Goal: Check status: Check status

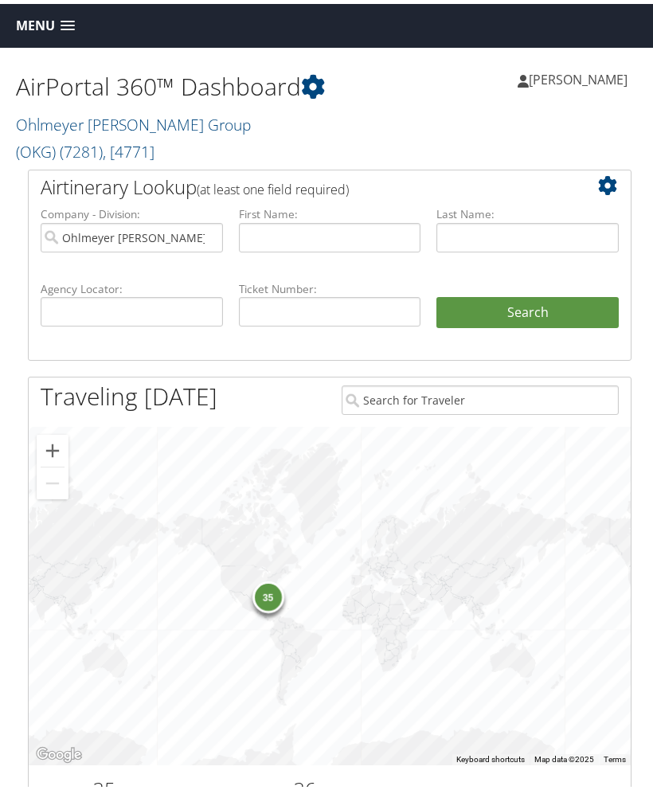
click at [262, 99] on h1 "AirPortal 360™ Dashboard" at bounding box center [173, 82] width 314 height 33
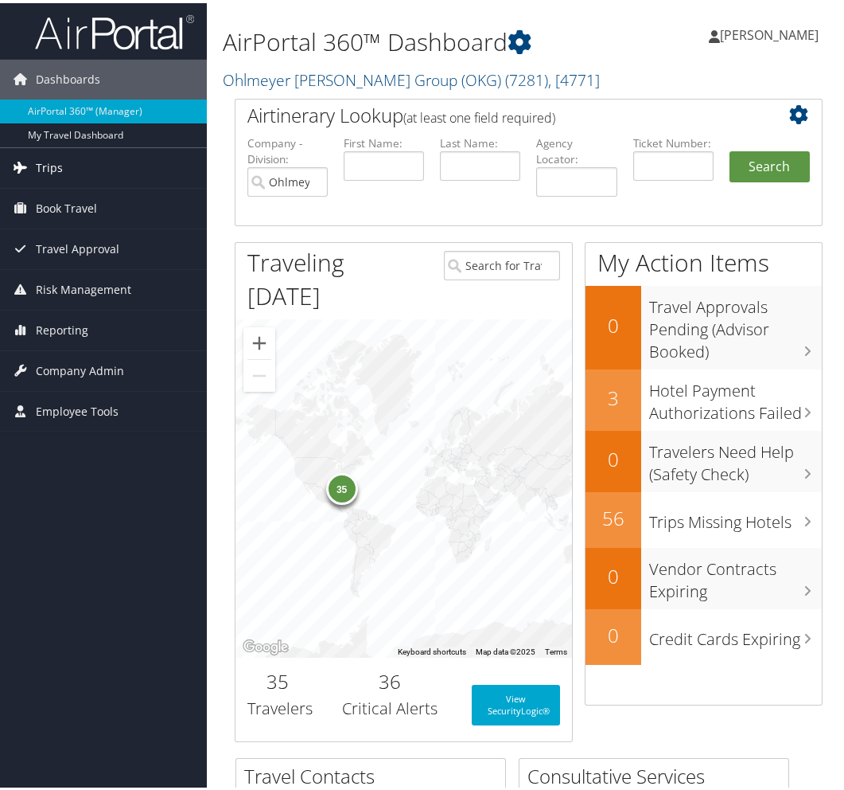
click at [52, 162] on span "Trips" at bounding box center [49, 165] width 27 height 40
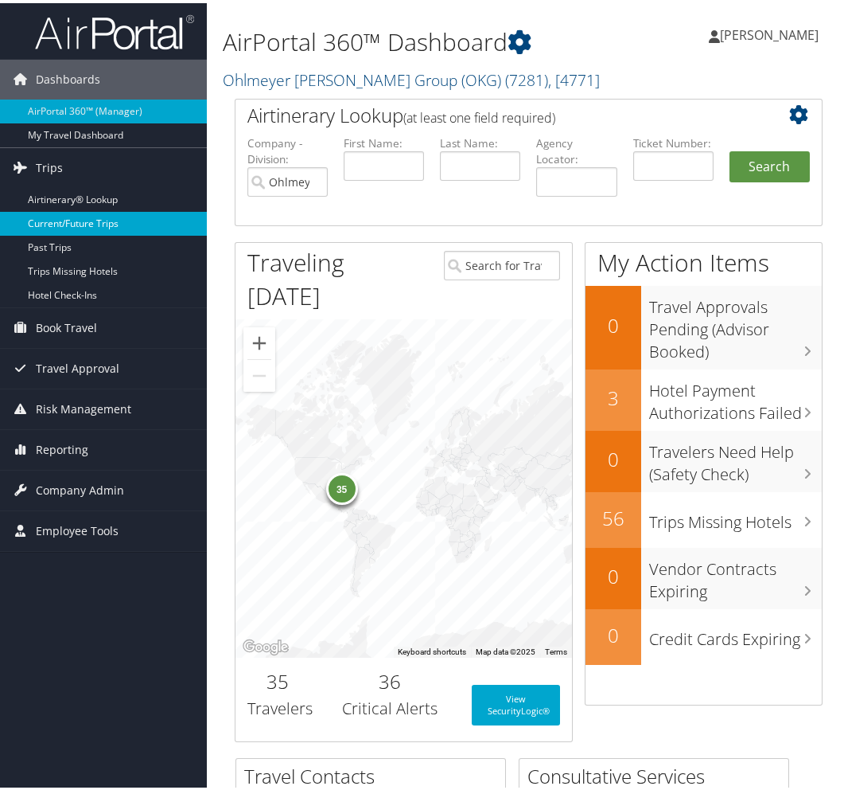
click at [60, 224] on link "Current/Future Trips" at bounding box center [103, 221] width 207 height 24
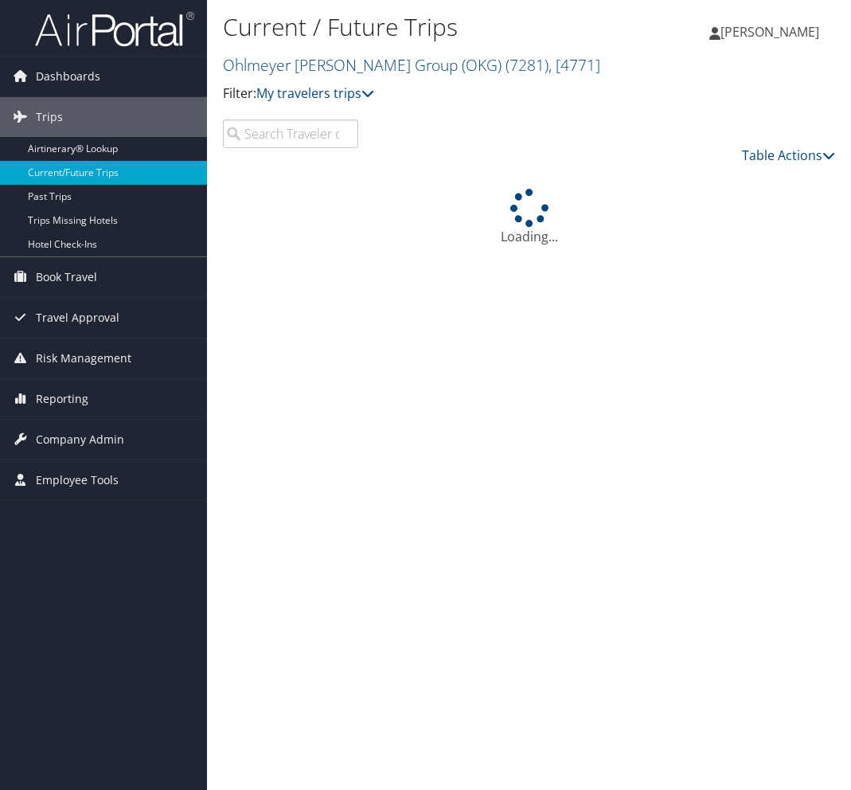
click at [297, 126] on input "search" at bounding box center [290, 133] width 135 height 29
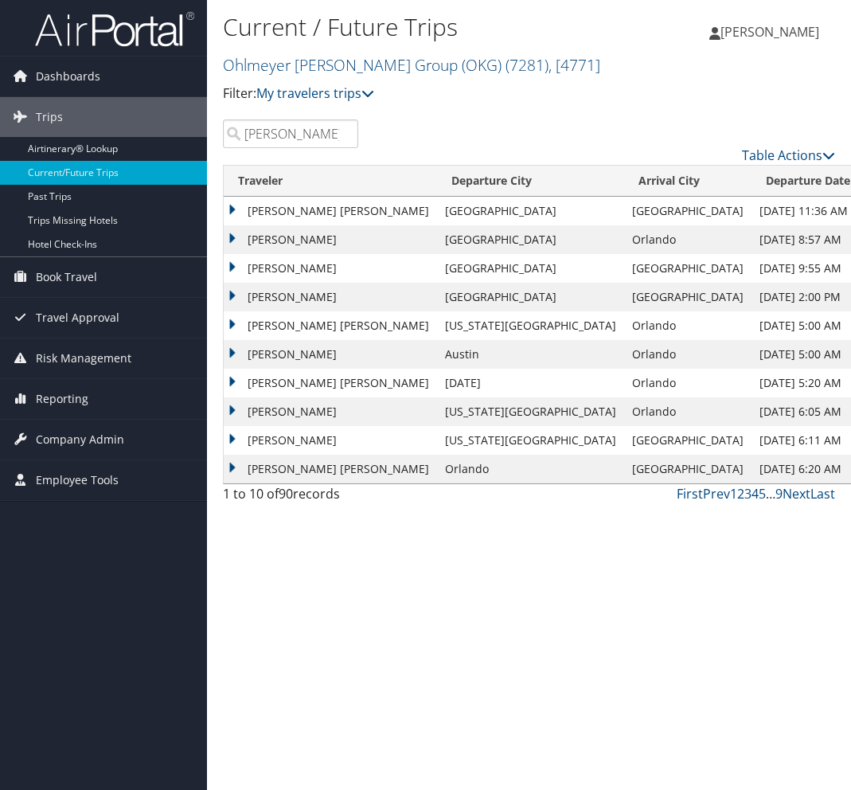
type input "lewis"
click at [427, 113] on div "Current / Future Trips Ohlmeyer Kusserow Group (OKG) ( 7281 ) , [ 4771 ] Filter…" at bounding box center [427, 63] width 408 height 111
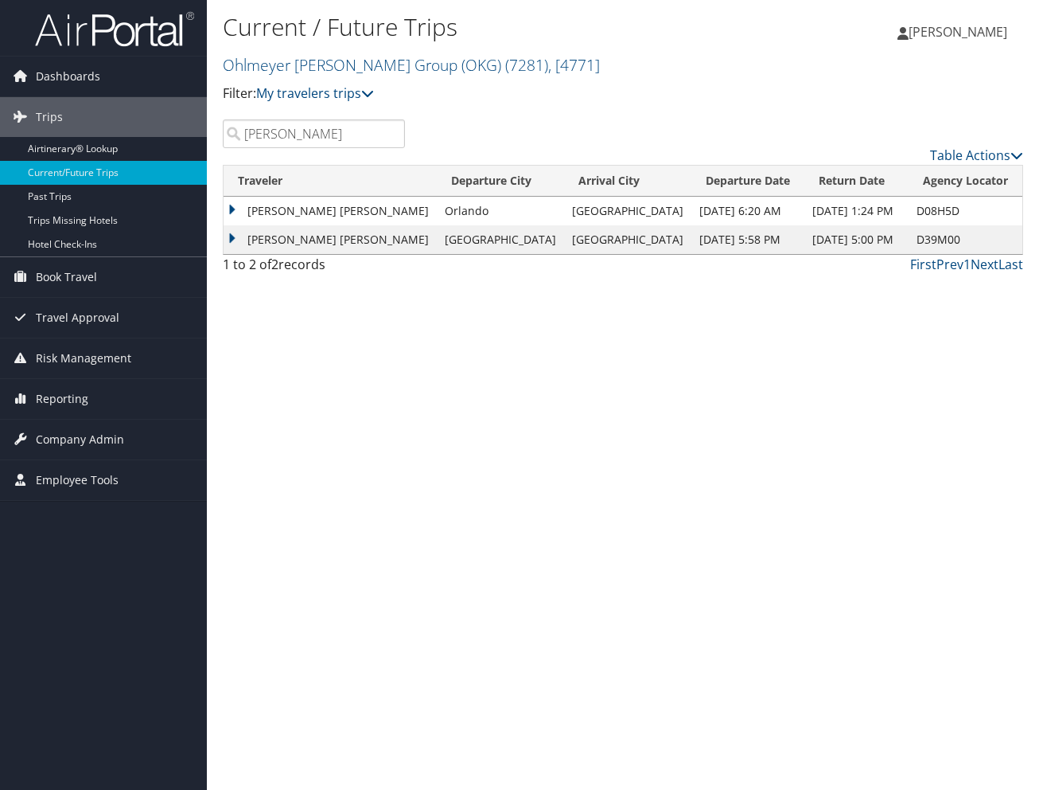
click at [232, 205] on td "CHRISTOPHER JOHN LEWIS" at bounding box center [330, 211] width 213 height 29
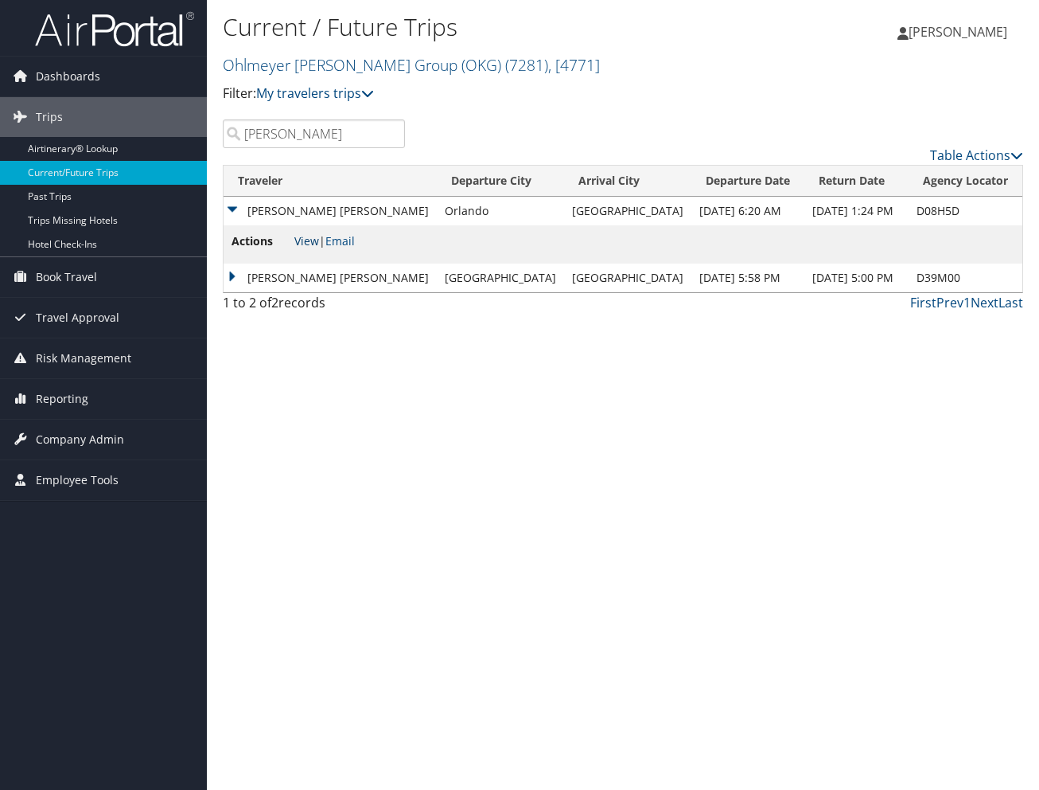
click at [307, 240] on link "View" at bounding box center [306, 240] width 25 height 15
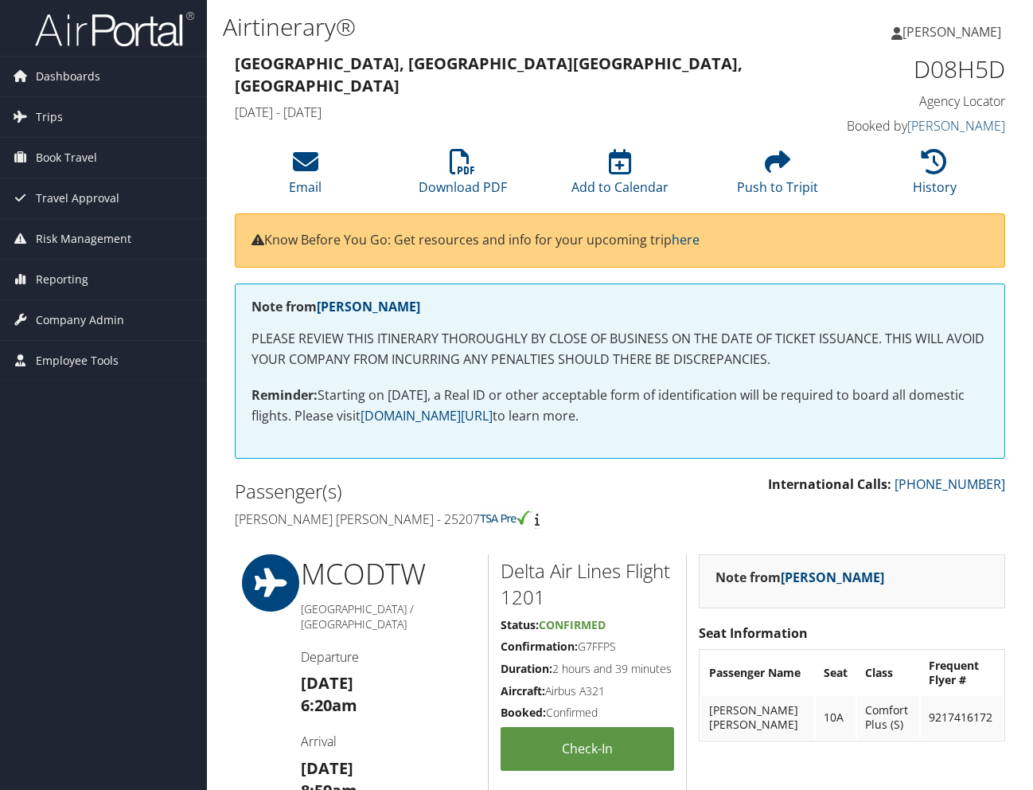
scroll to position [441, 0]
